Goal: Information Seeking & Learning: Learn about a topic

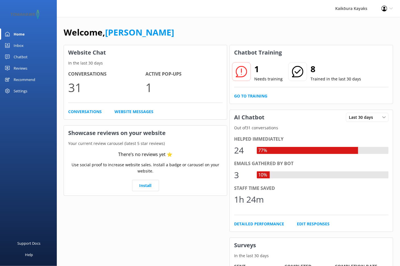
click at [244, 74] on icon at bounding box center [241, 71] width 11 height 11
click at [254, 95] on link "Go to Training" at bounding box center [250, 96] width 33 height 6
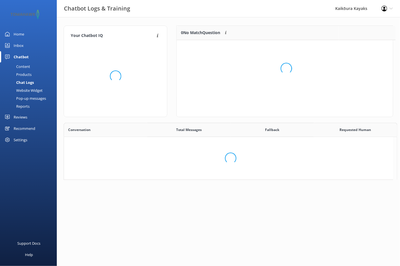
scroll to position [5, 4]
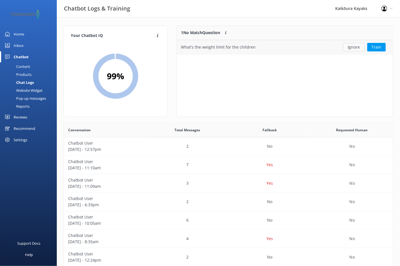
click at [356, 47] on button "Ignore" at bounding box center [353, 47] width 21 height 9
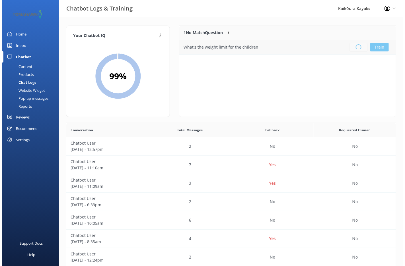
scroll to position [67, 212]
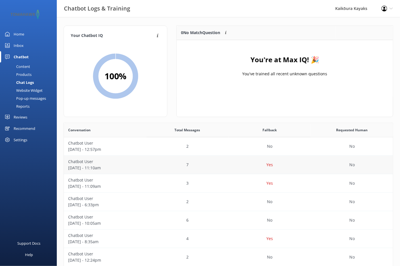
click at [85, 167] on p "[DATE] - 11:10am" at bounding box center [105, 168] width 74 height 6
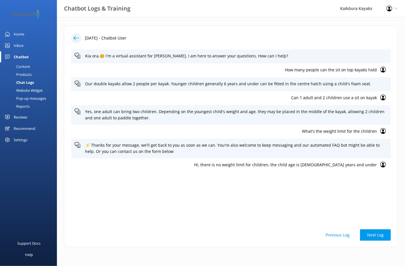
click at [23, 35] on div "Home" at bounding box center [19, 33] width 11 height 11
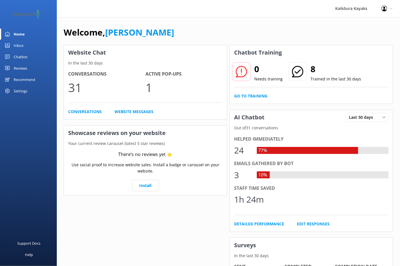
click at [22, 56] on div "Chatbot" at bounding box center [21, 56] width 14 height 11
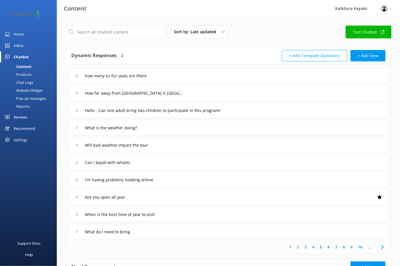
click at [25, 82] on div "Chat Logs" at bounding box center [18, 82] width 30 height 8
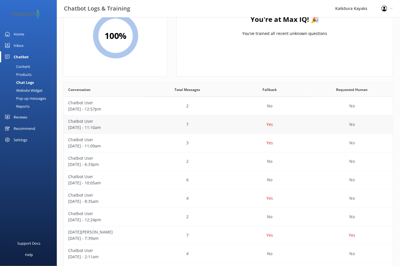
scroll to position [57, 0]
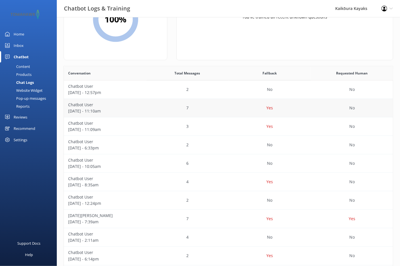
click at [132, 110] on p "[DATE] - 11:10am" at bounding box center [105, 111] width 74 height 6
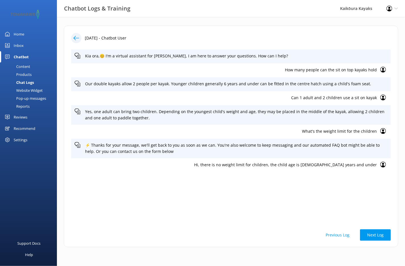
click at [76, 37] on icon at bounding box center [76, 38] width 6 height 6
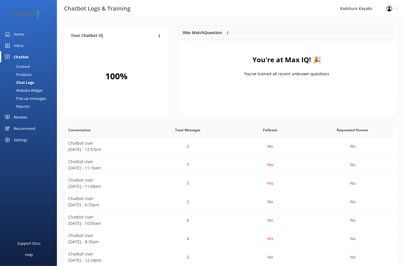
scroll to position [67, 212]
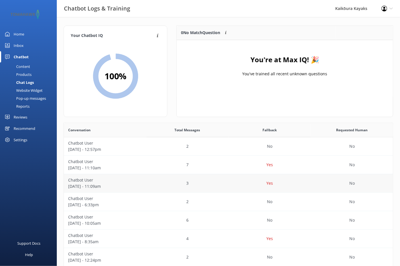
click at [98, 185] on p "[DATE] - 11:09am" at bounding box center [105, 186] width 74 height 6
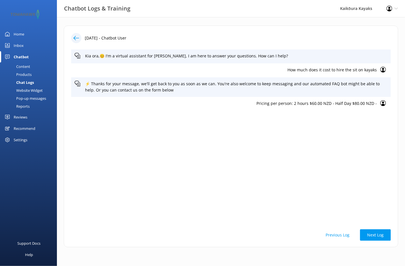
click at [73, 36] on div at bounding box center [76, 38] width 10 height 10
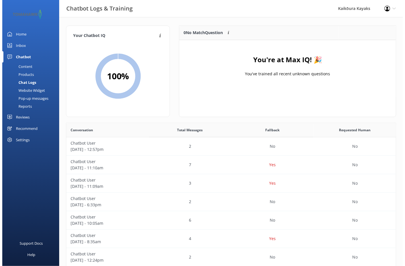
scroll to position [67, 212]
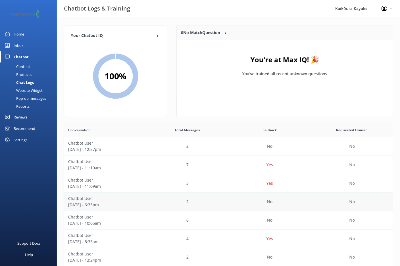
click at [155, 205] on div "2" at bounding box center [187, 202] width 82 height 18
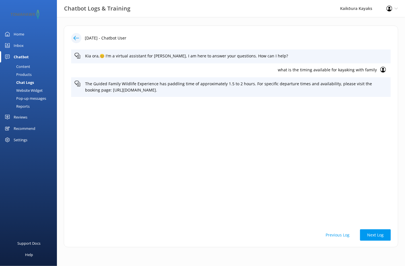
click at [74, 37] on icon at bounding box center [76, 38] width 6 height 6
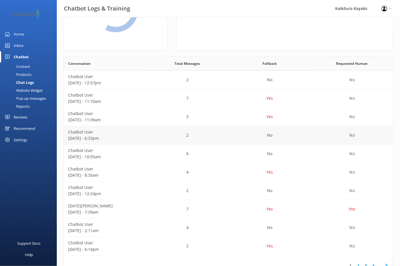
scroll to position [85, 0]
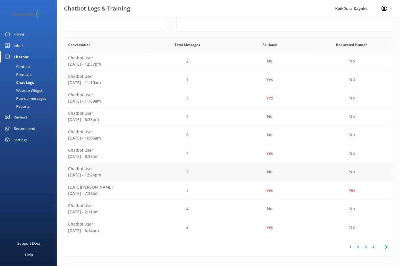
click at [100, 175] on p "[DATE] - 12:24pm" at bounding box center [105, 175] width 74 height 6
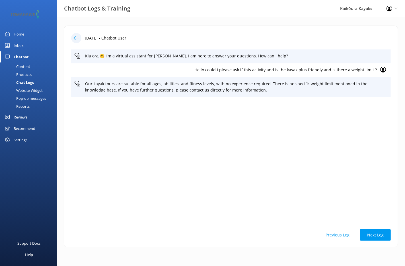
click at [79, 36] on div at bounding box center [76, 38] width 10 height 10
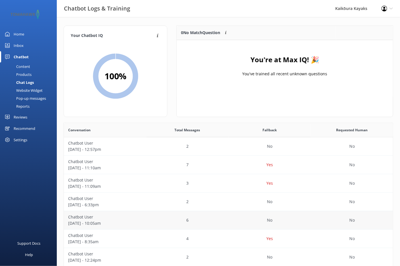
click at [91, 222] on p "[DATE] - 10:05am" at bounding box center [105, 223] width 74 height 6
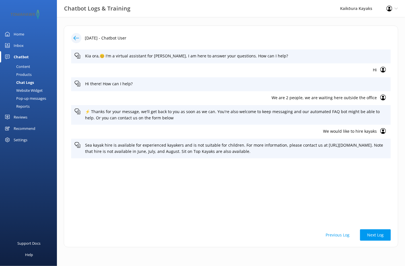
click at [78, 39] on icon at bounding box center [76, 38] width 6 height 6
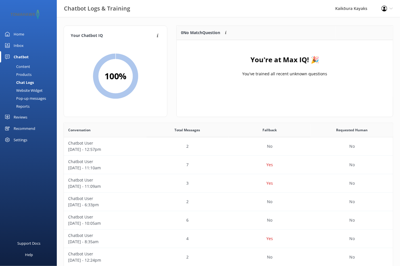
click at [23, 46] on div "Inbox" at bounding box center [19, 45] width 10 height 11
